Goal: Task Accomplishment & Management: Manage account settings

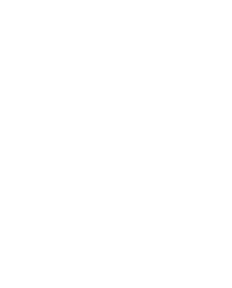
click at [140, 165] on div at bounding box center [116, 144] width 232 height 288
